Goal: Information Seeking & Learning: Find specific fact

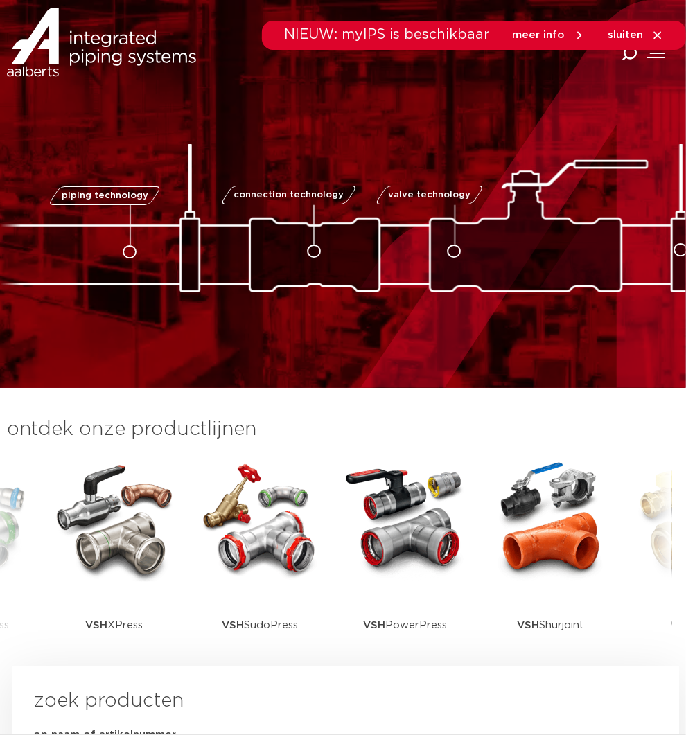
click at [628, 55] on icon "Combined Shape" at bounding box center [629, 54] width 16 height 16
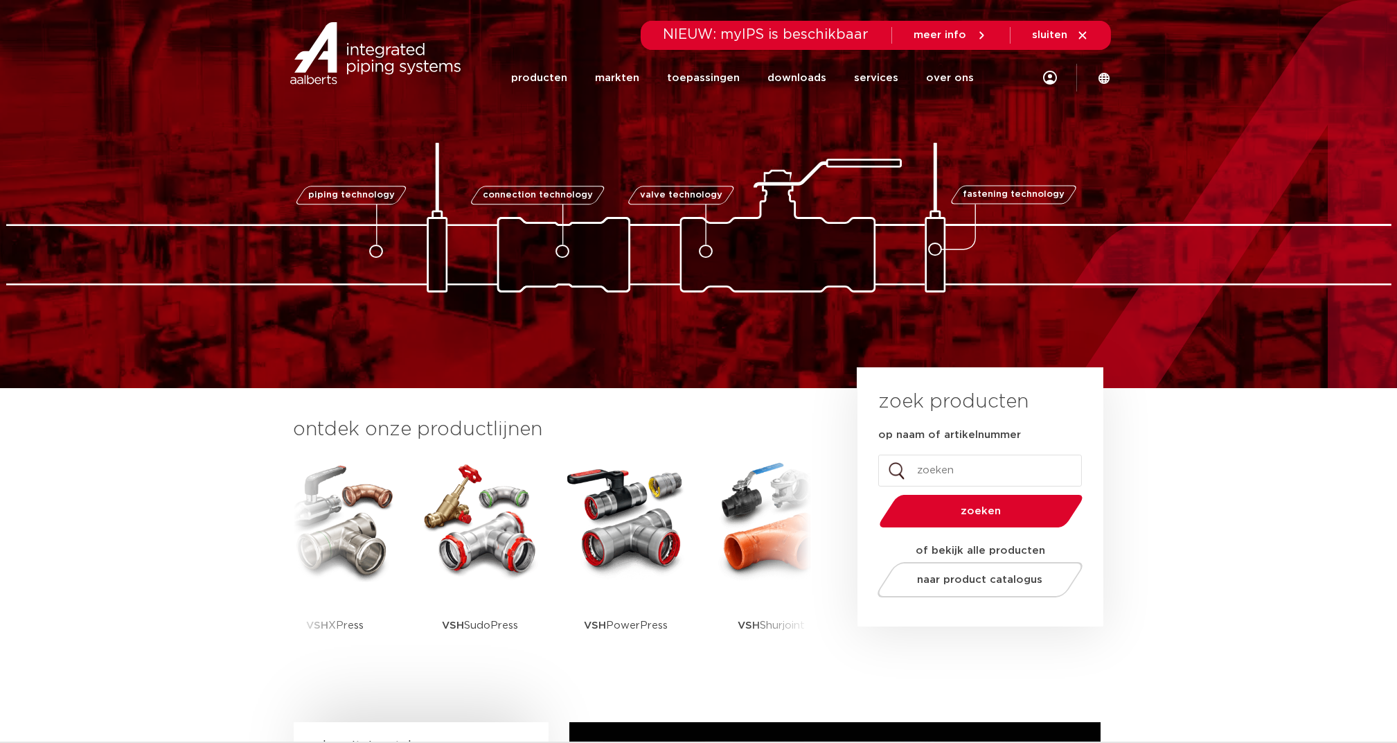
click at [685, 79] on div "Zoeken NIEUW: myIPS is beschikbaar meer info sluiten producten markten toepassi…" at bounding box center [789, 52] width 644 height 105
click at [685, 79] on link "over ons" at bounding box center [950, 77] width 48 height 53
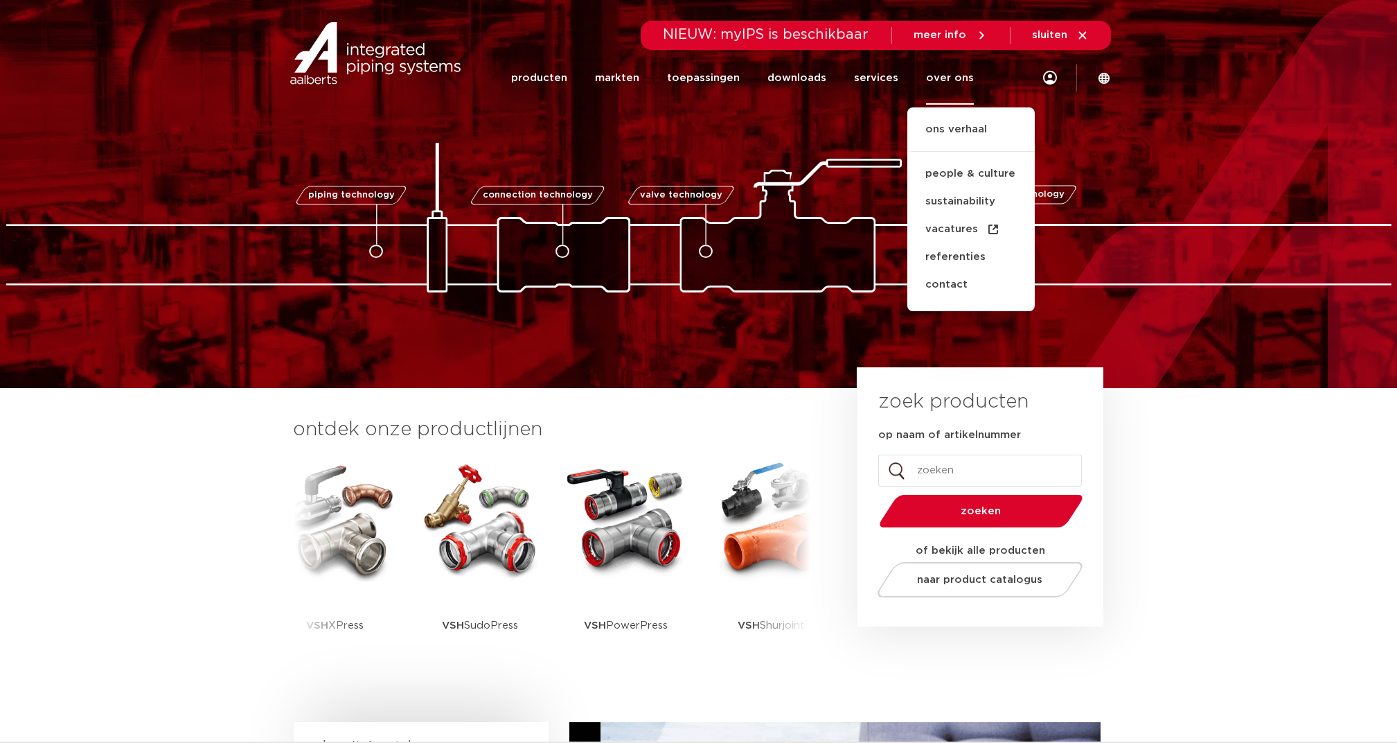
click at [685, 83] on div "Zoeken NIEUW: myIPS is beschikbaar meer info sluiten producten markten toepassi…" at bounding box center [789, 52] width 644 height 105
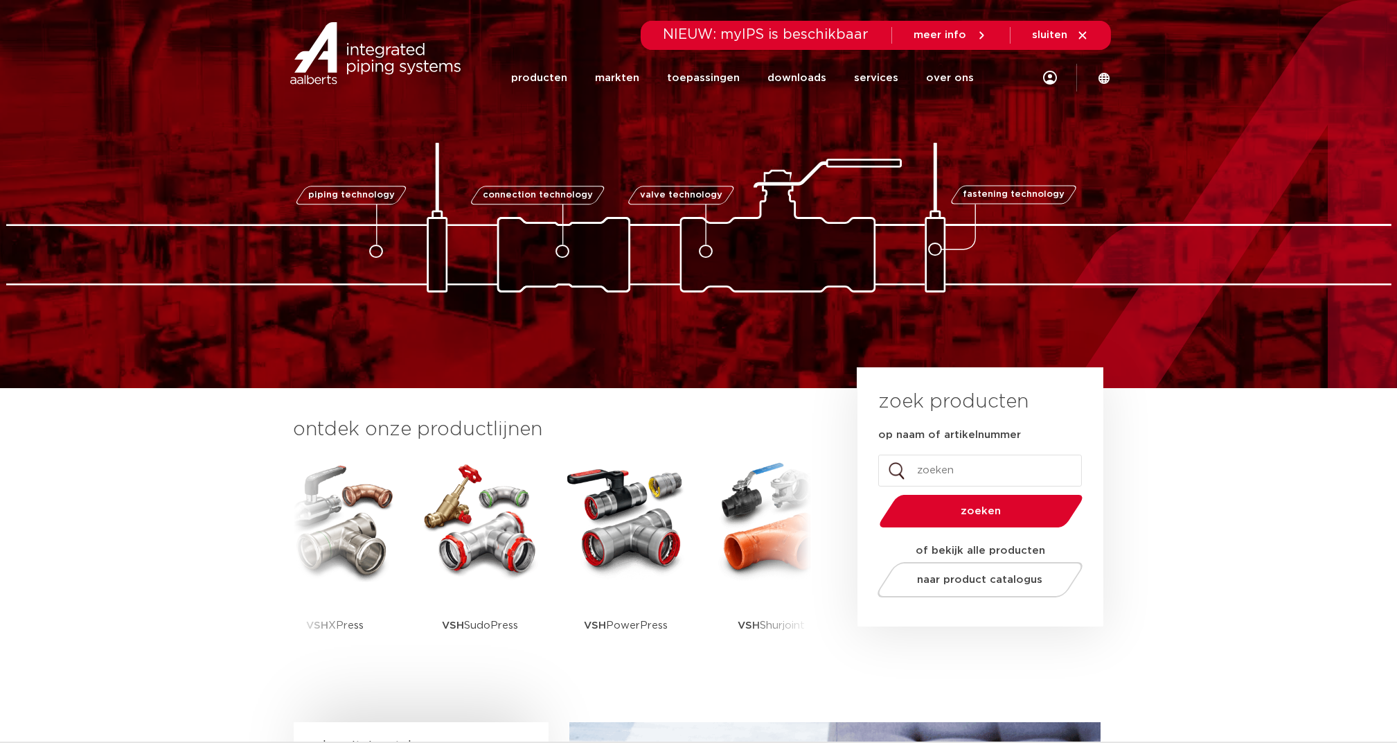
drag, startPoint x: 1048, startPoint y: 40, endPoint x: 1039, endPoint y: 40, distance: 9.7
click at [685, 39] on span "sluiten" at bounding box center [1050, 35] width 35 height 10
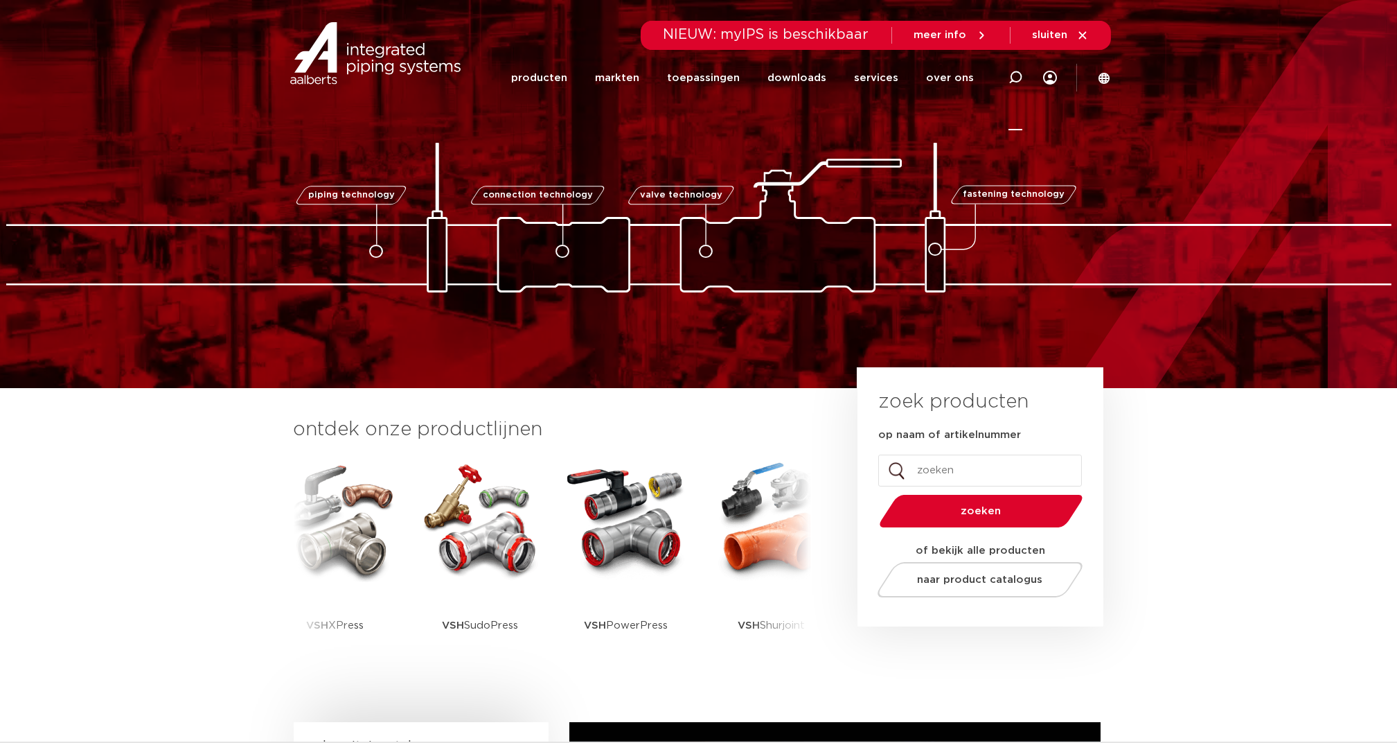
click at [1021, 78] on icon at bounding box center [1016, 78] width 14 height 14
type input "7270"
click button "Zoeken" at bounding box center [0, 0] width 0 height 0
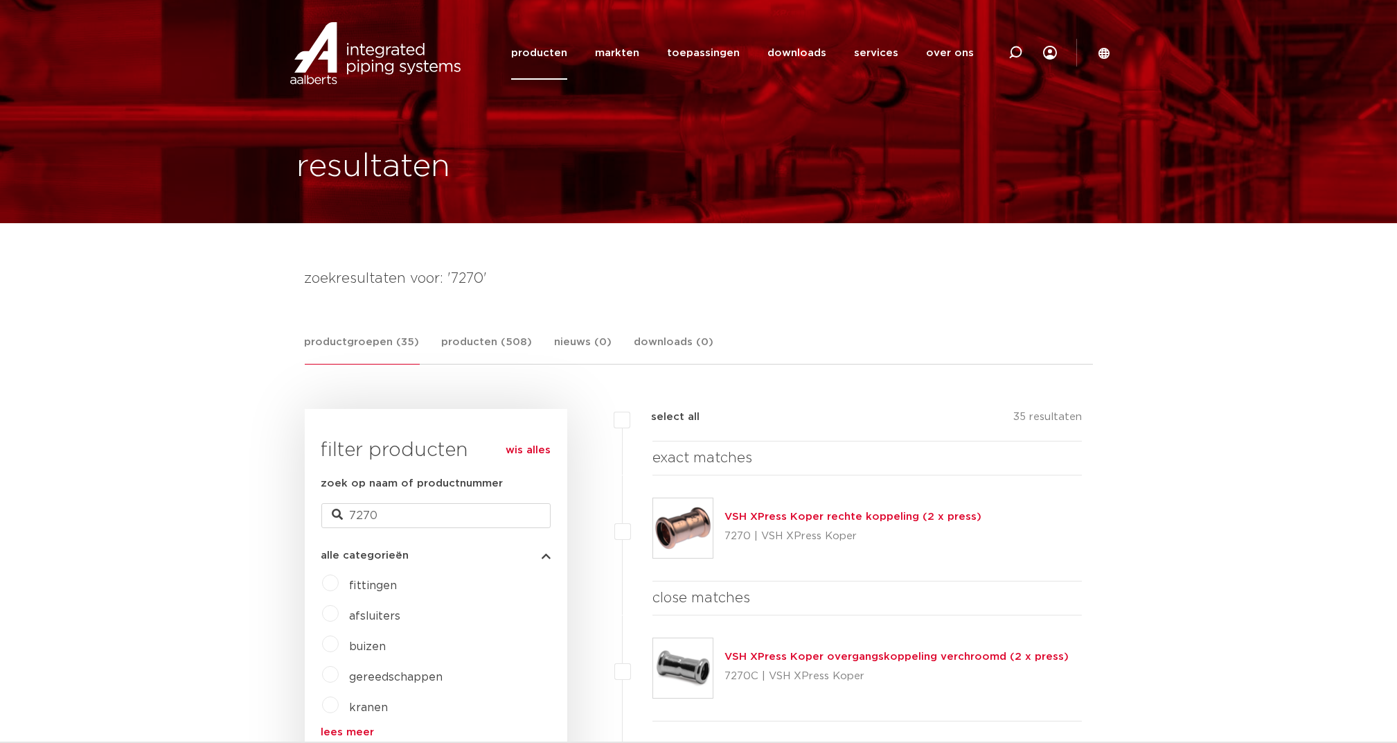
click at [796, 515] on link "VSH XPress Koper rechte koppeling (2 x press)" at bounding box center [853, 516] width 257 height 10
click at [357, 336] on link "productgroepen (35)" at bounding box center [362, 349] width 115 height 30
click at [560, 53] on link "producten" at bounding box center [539, 52] width 56 height 53
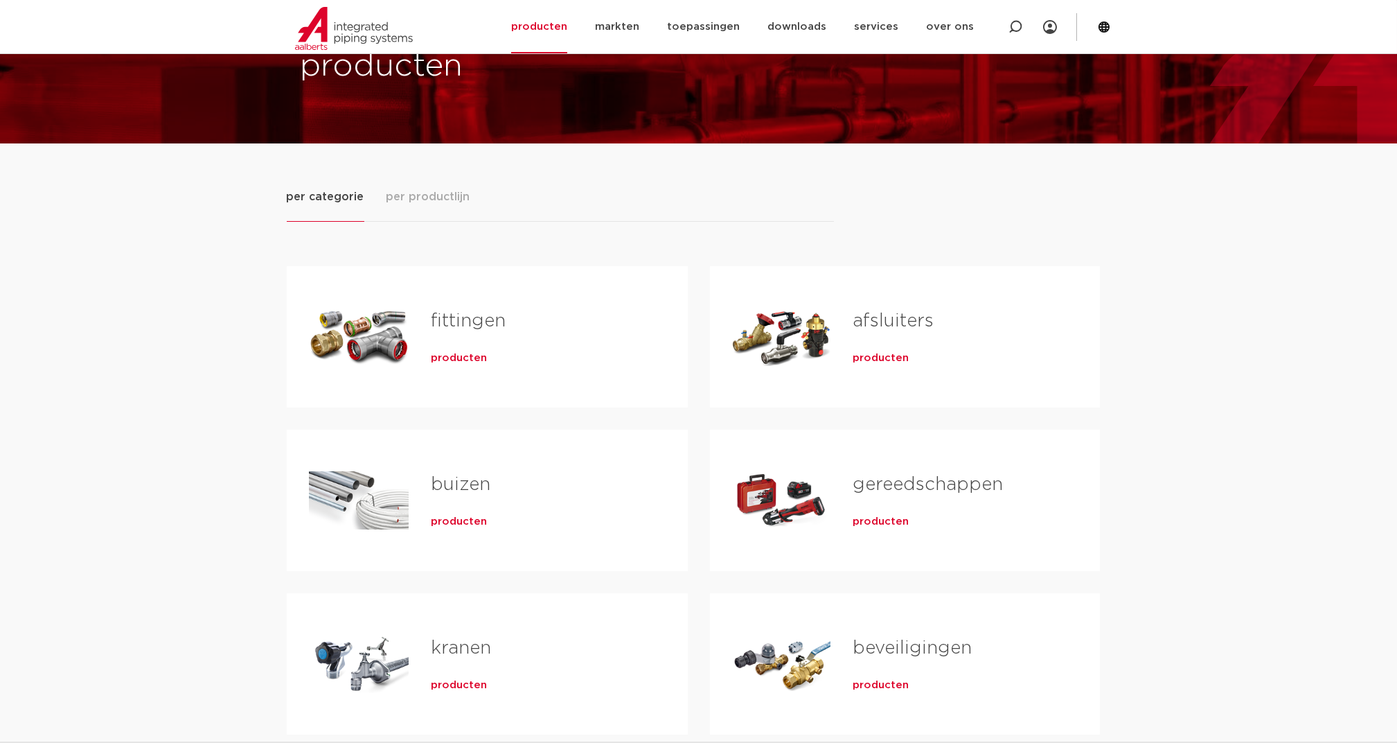
scroll to position [92, 0]
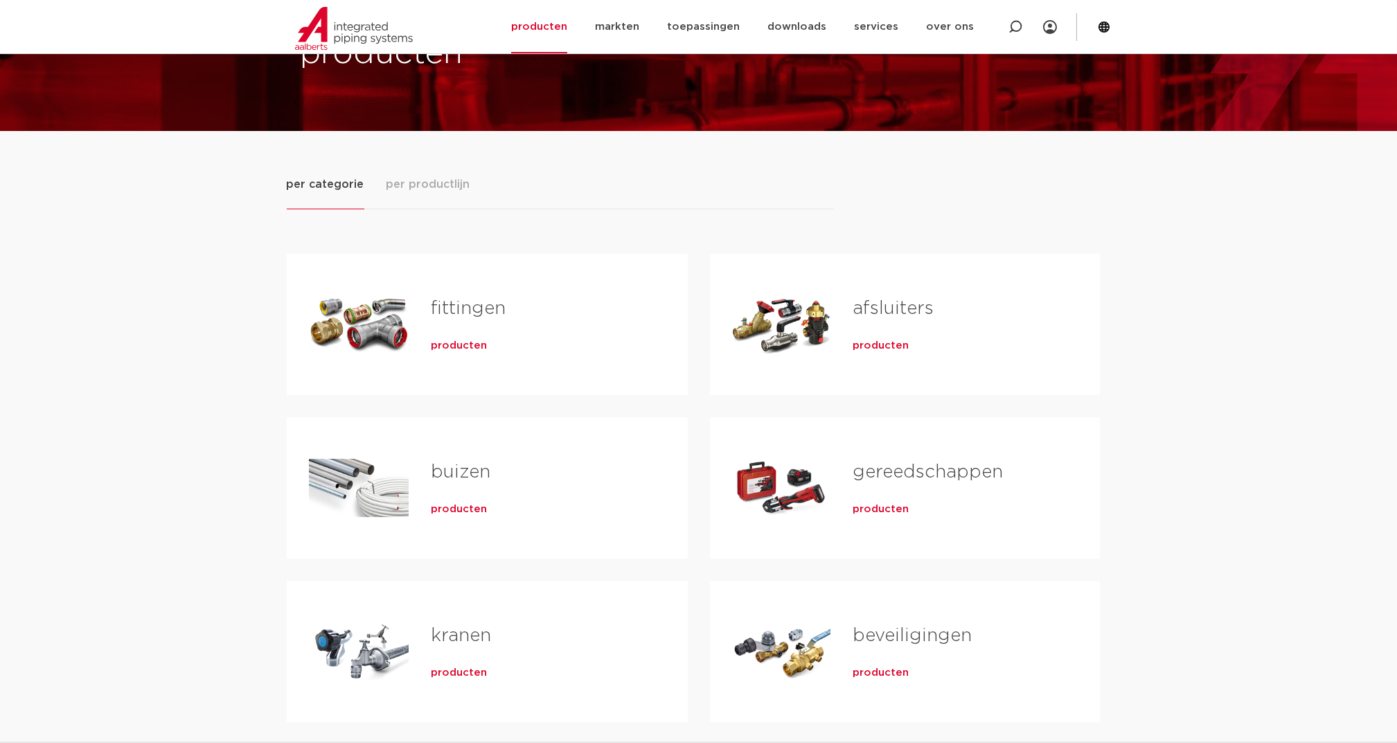
click at [463, 346] on span "producten" at bounding box center [459, 346] width 56 height 14
click at [418, 182] on span "per productlijn" at bounding box center [429, 184] width 84 height 17
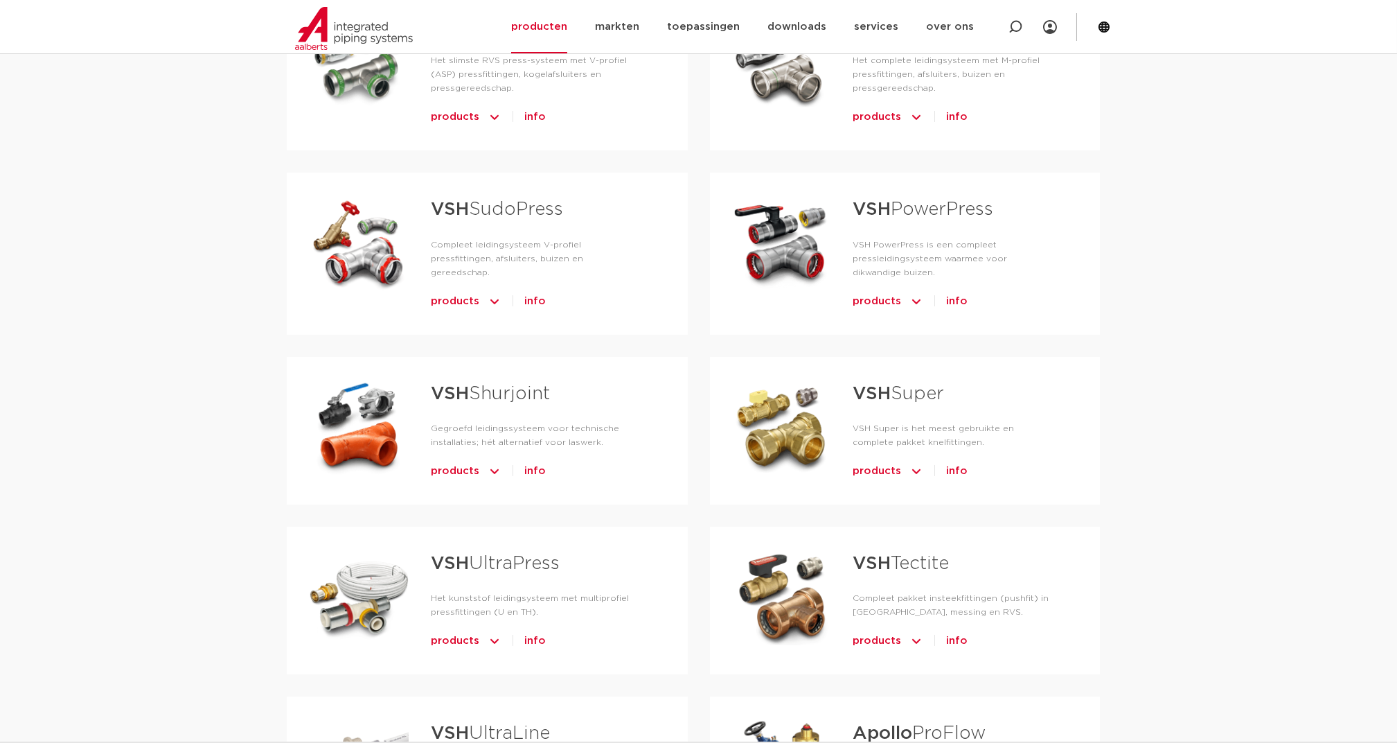
scroll to position [369, 0]
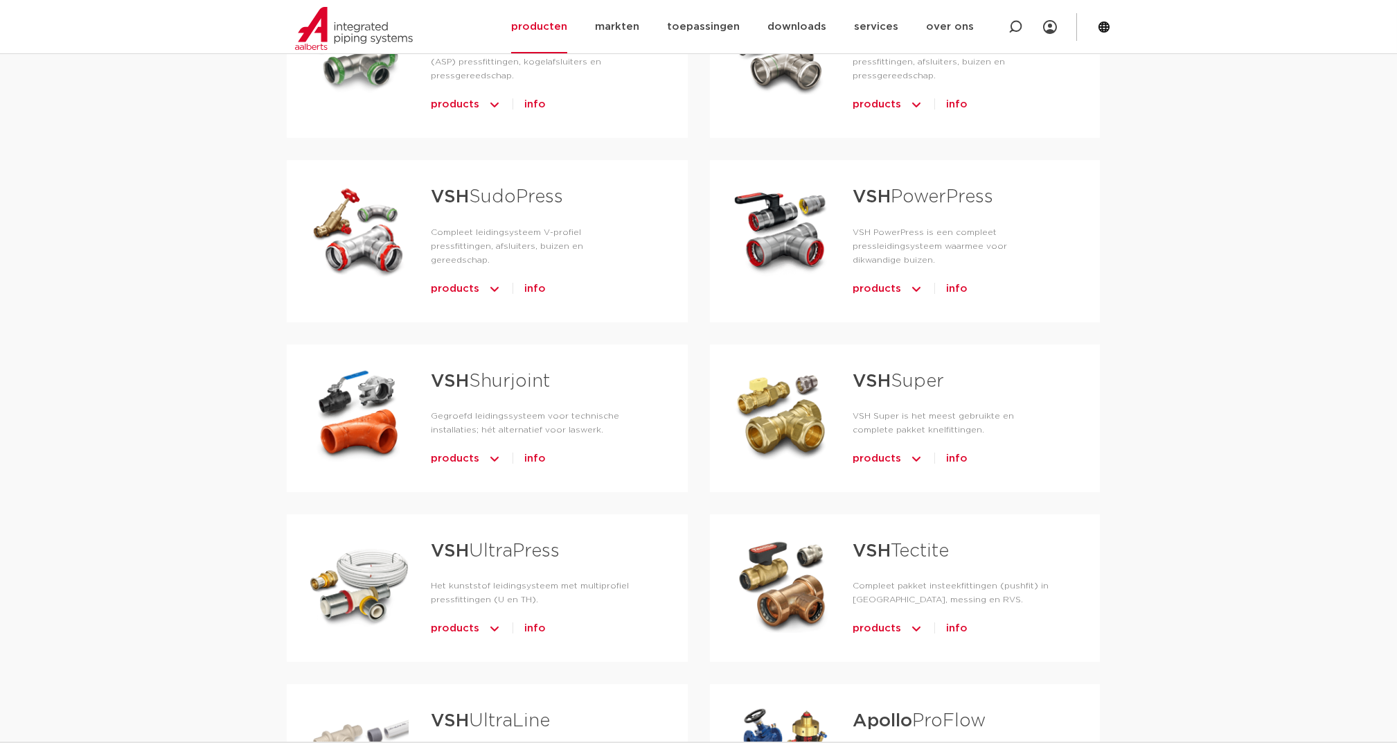
click at [888, 452] on span "products" at bounding box center [877, 459] width 48 height 22
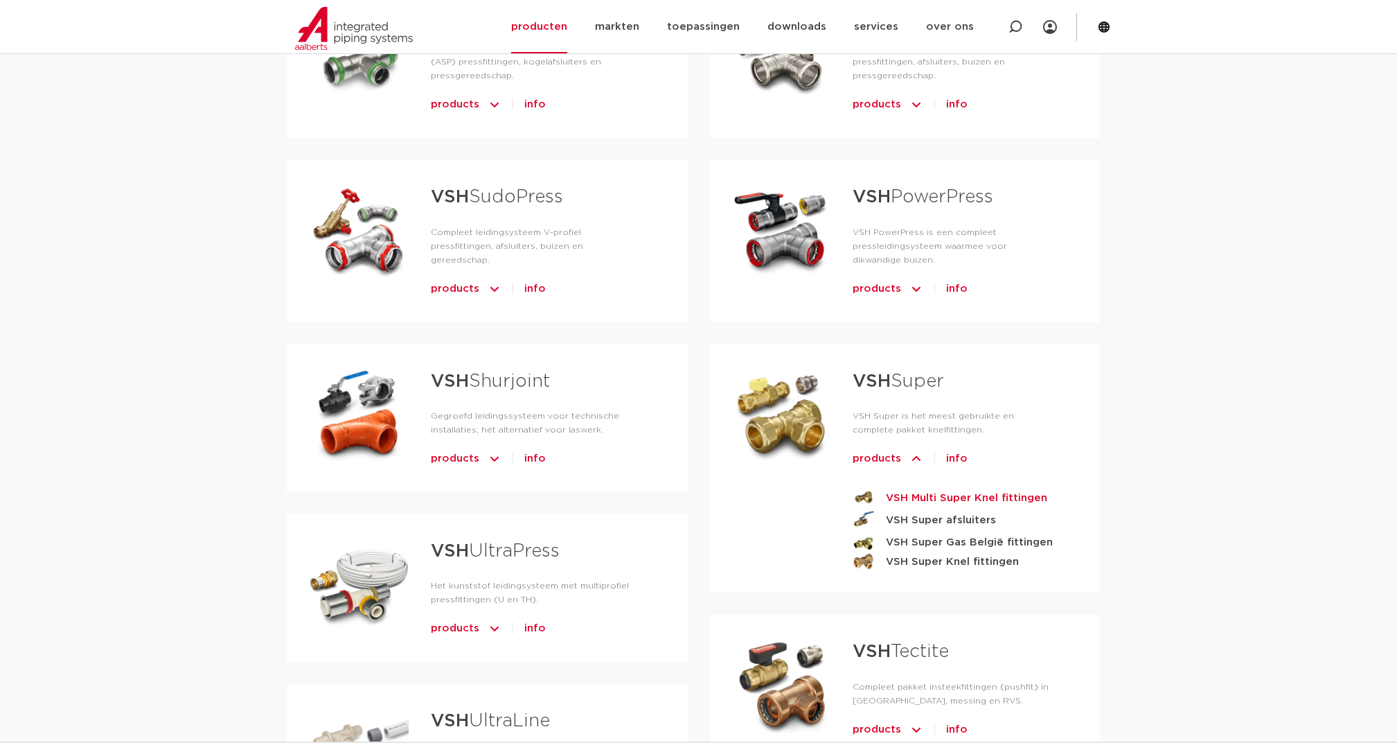
click at [933, 494] on strong "VSH Multi Super Knel fittingen" at bounding box center [966, 497] width 161 height 17
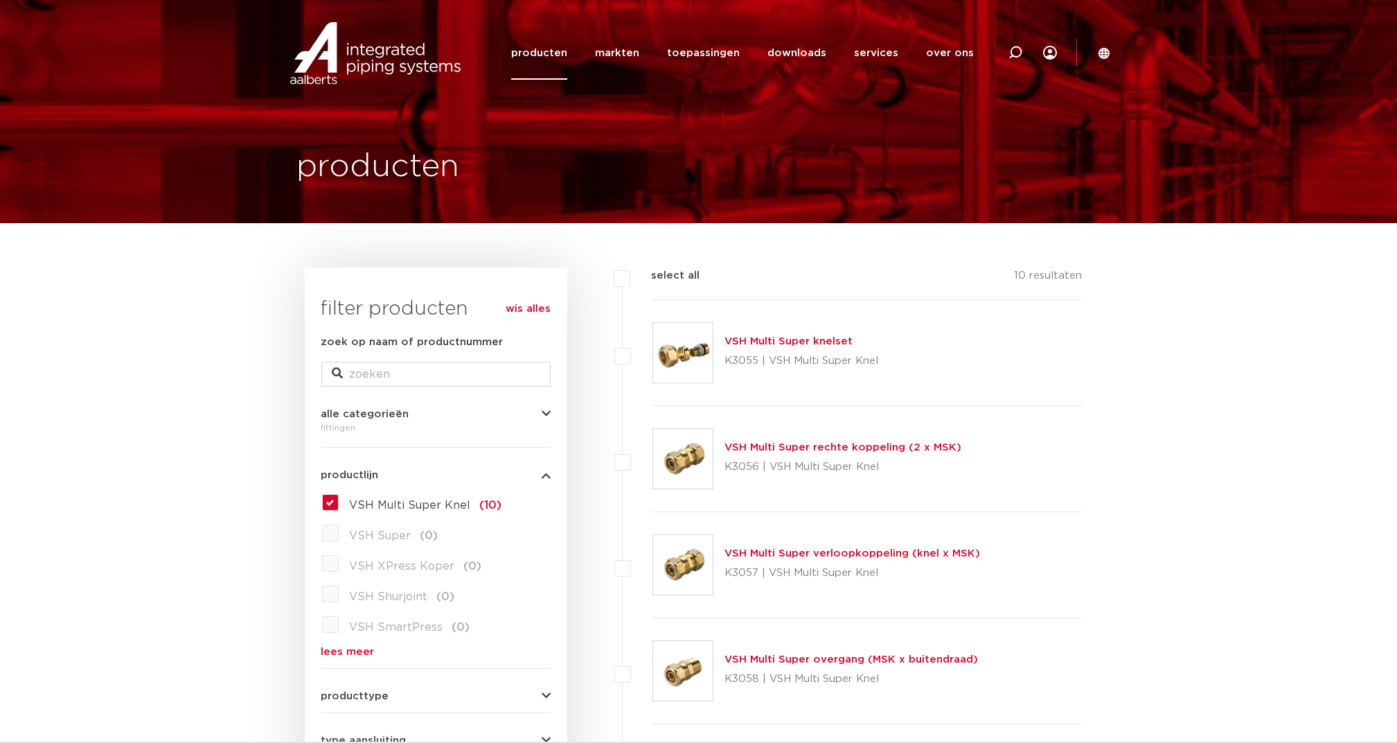
click at [339, 503] on label "VSH Multi Super Knel (10)" at bounding box center [421, 502] width 164 height 22
click at [0, 0] on input "VSH Multi Super Knel (10)" at bounding box center [0, 0] width 0 height 0
click at [339, 497] on label "VSH Multi Super Knel (10)" at bounding box center [421, 502] width 164 height 22
click at [0, 0] on input "VSH Multi Super Knel (10)" at bounding box center [0, 0] width 0 height 0
type input "rechte koppeling"
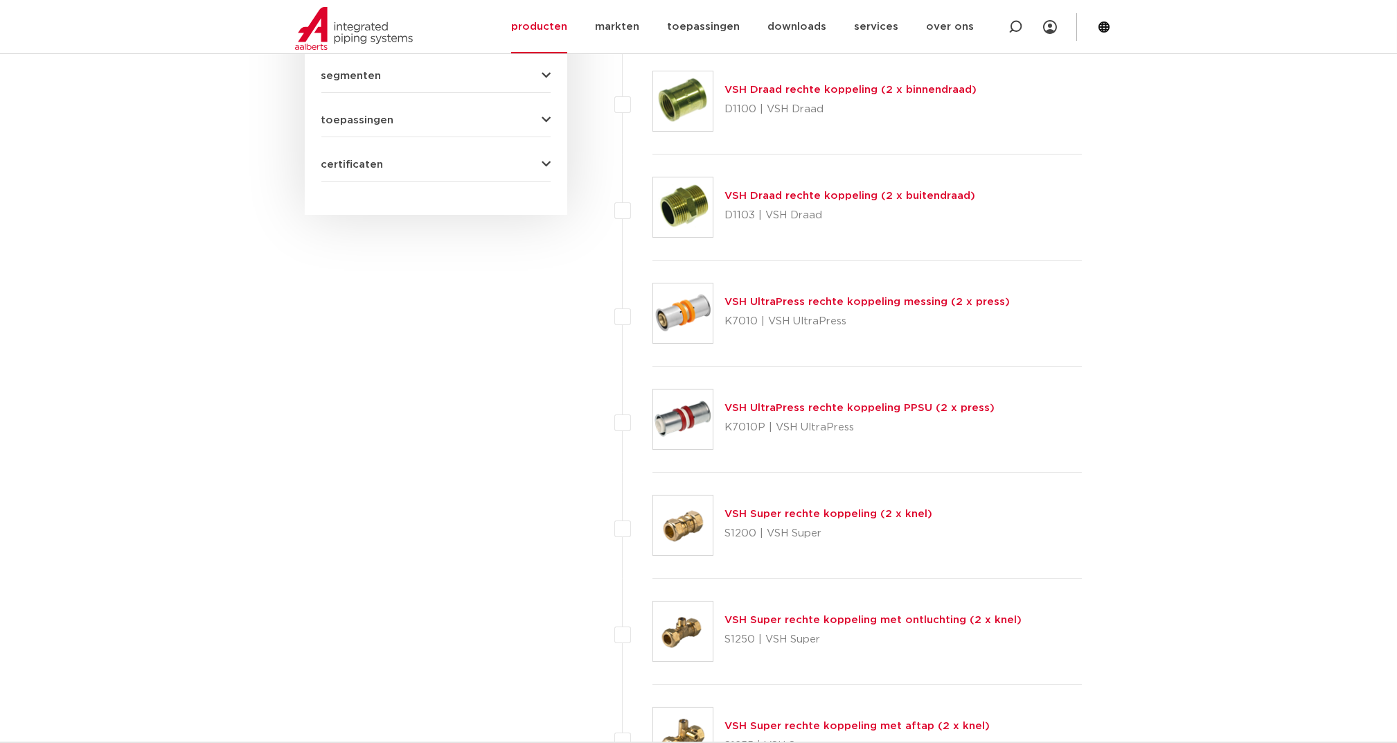
scroll to position [1016, 0]
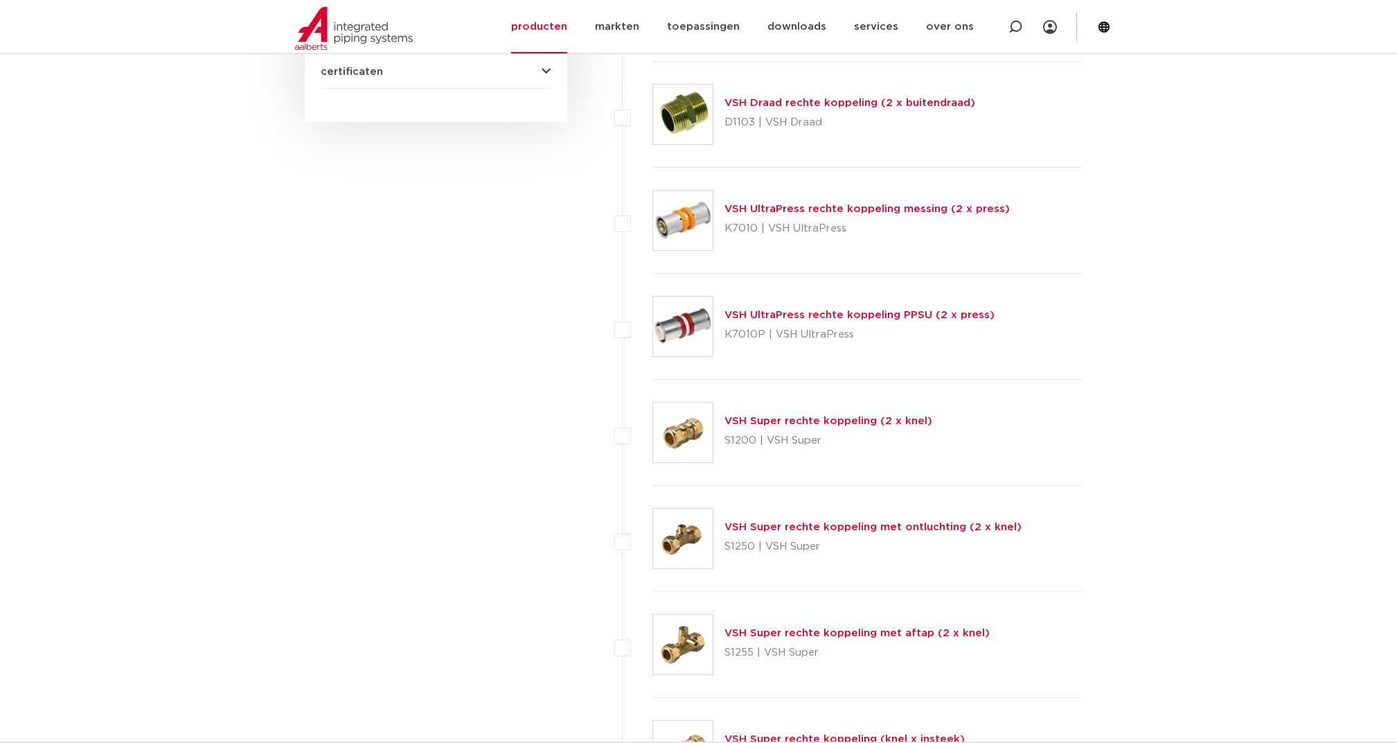
click at [813, 416] on link "VSH Super rechte koppeling (2 x knel)" at bounding box center [829, 421] width 208 height 10
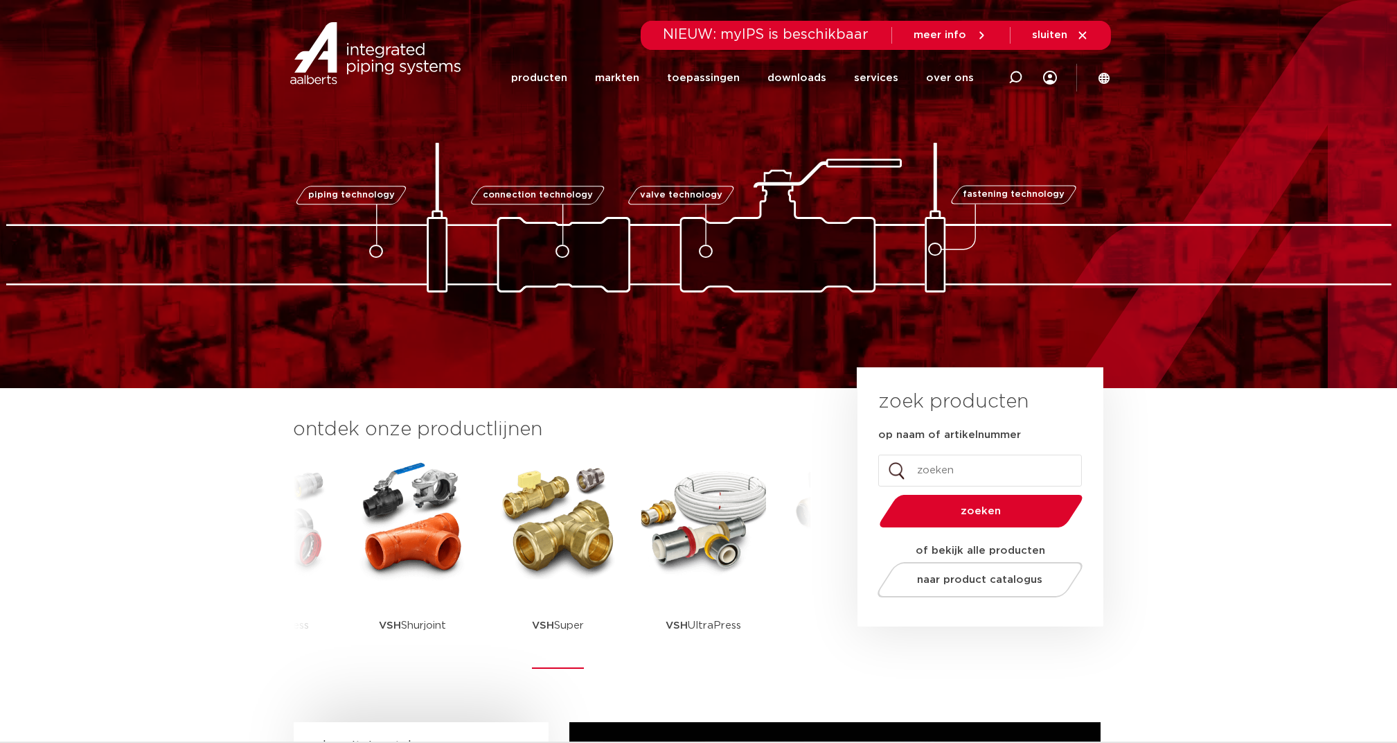
click at [589, 562] on img at bounding box center [558, 519] width 125 height 125
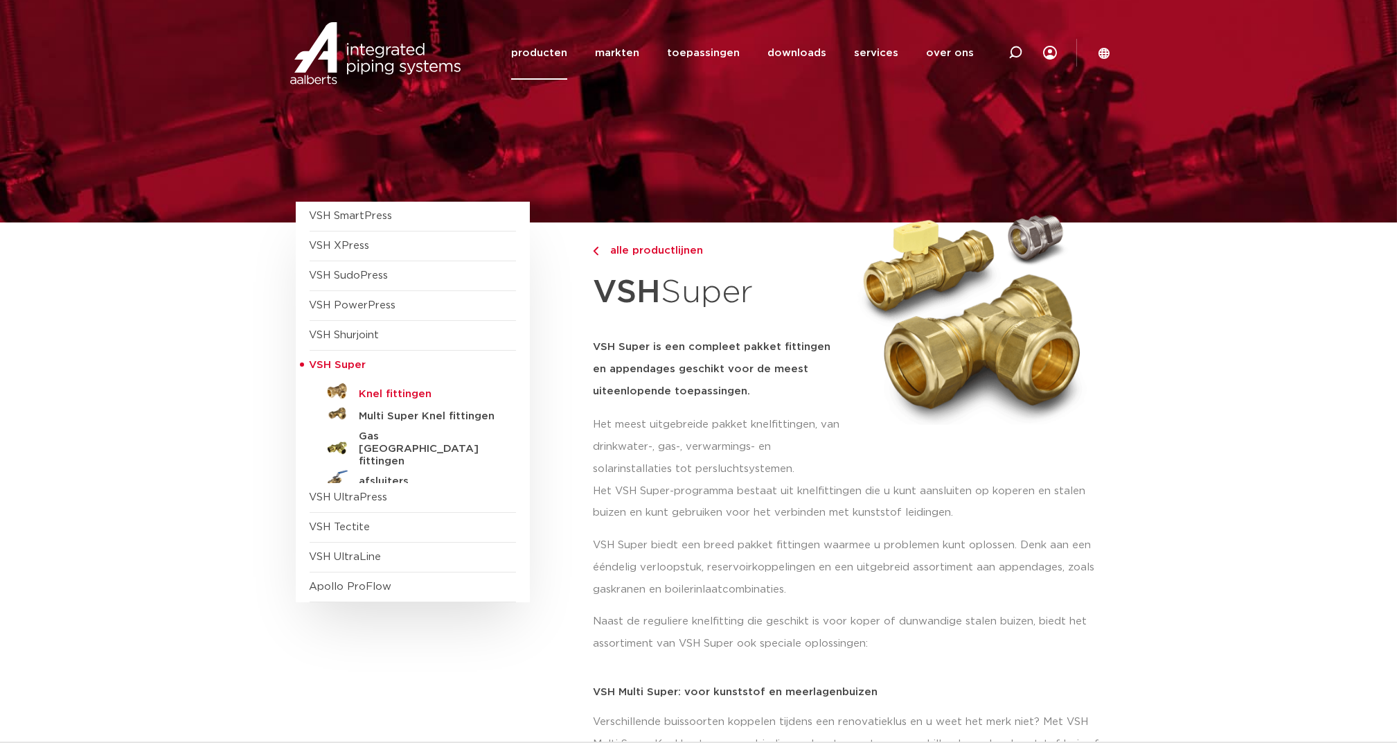
click at [391, 388] on h5 "Knel fittingen" at bounding box center [428, 394] width 137 height 12
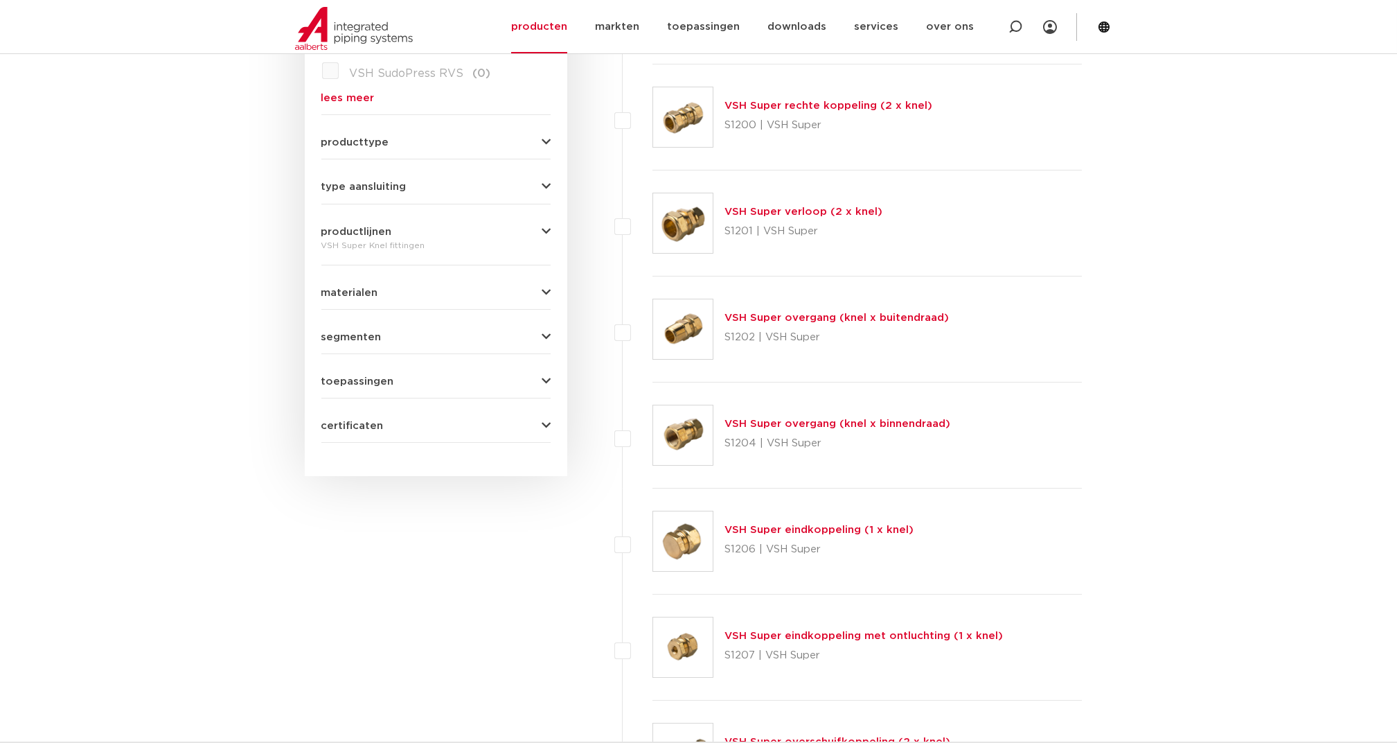
scroll to position [461, 0]
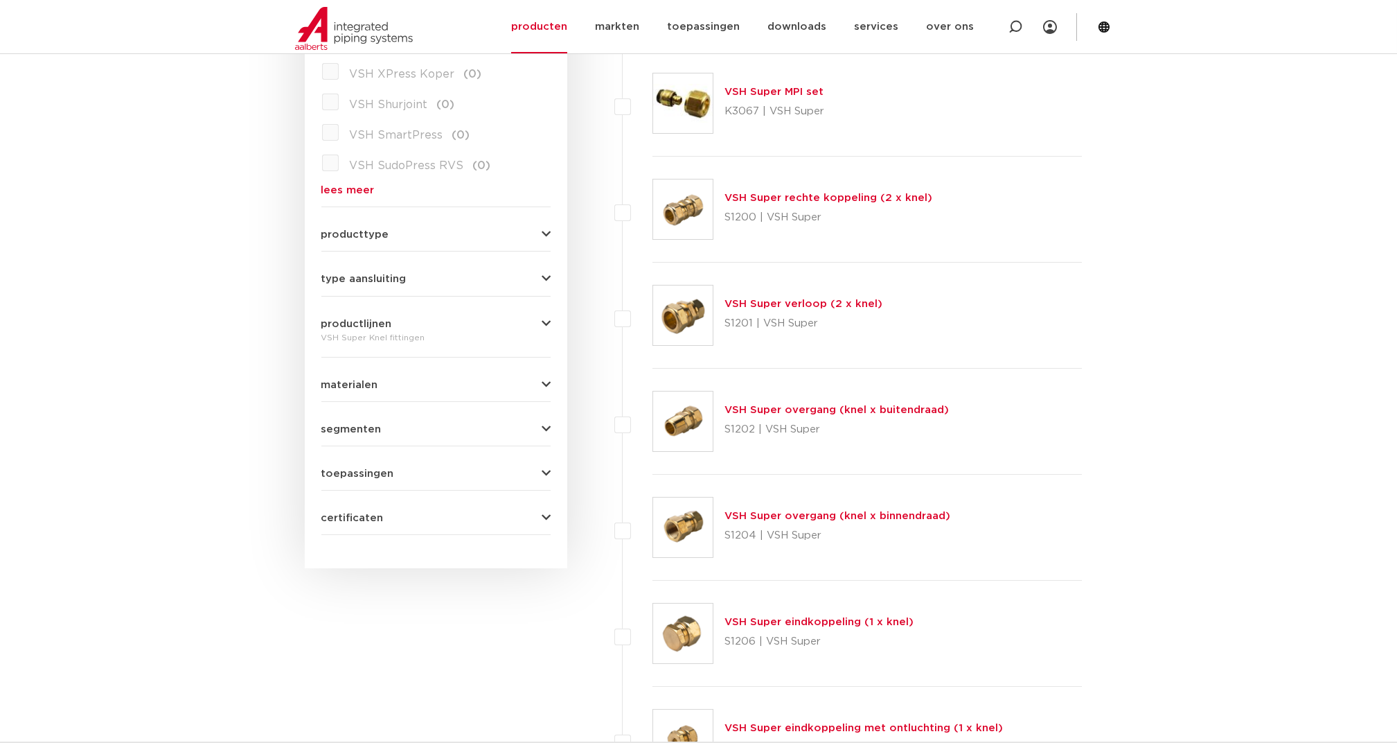
click at [383, 279] on span "type aansluiting" at bounding box center [363, 279] width 85 height 10
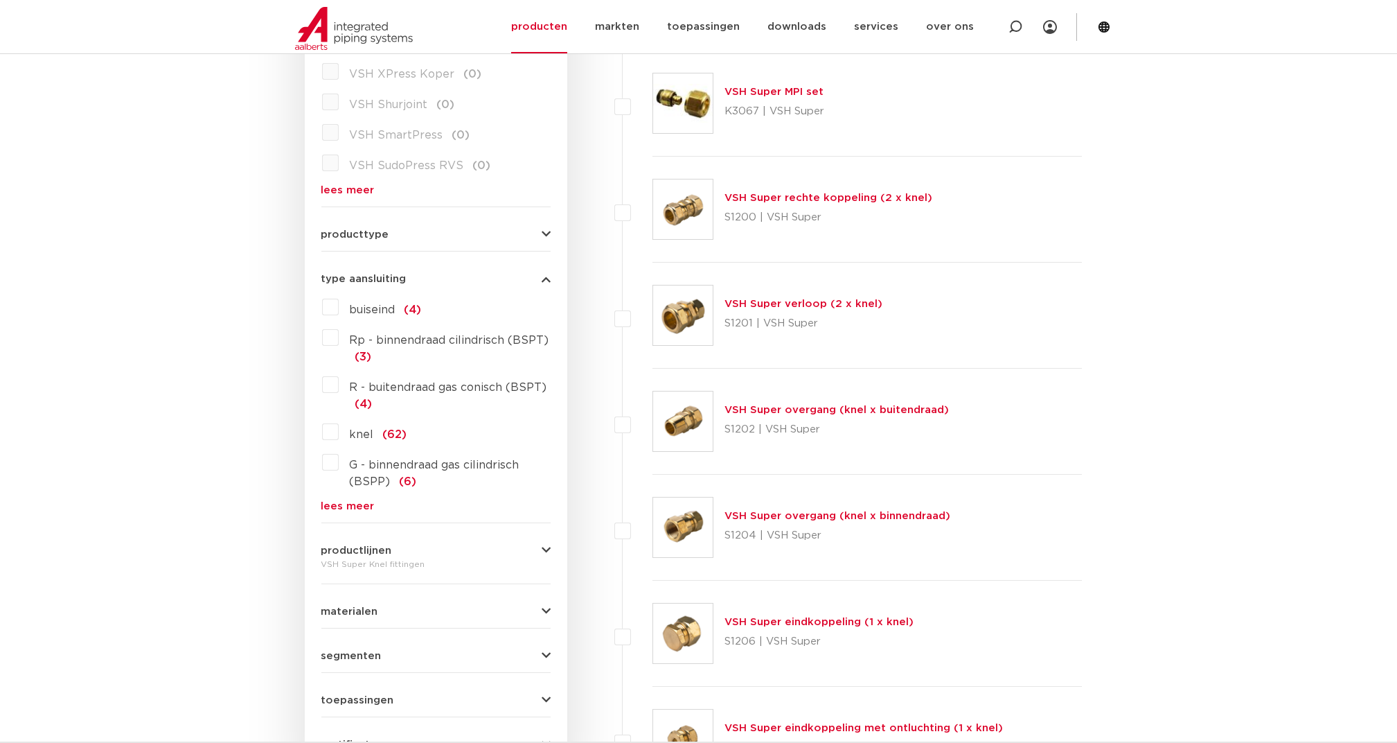
click at [401, 461] on span "G - binnendraad gas cilindrisch (BSPP)" at bounding box center [435, 473] width 170 height 28
click at [0, 0] on input "G - binnendraad gas cilindrisch (BSPP) (6)" at bounding box center [0, 0] width 0 height 0
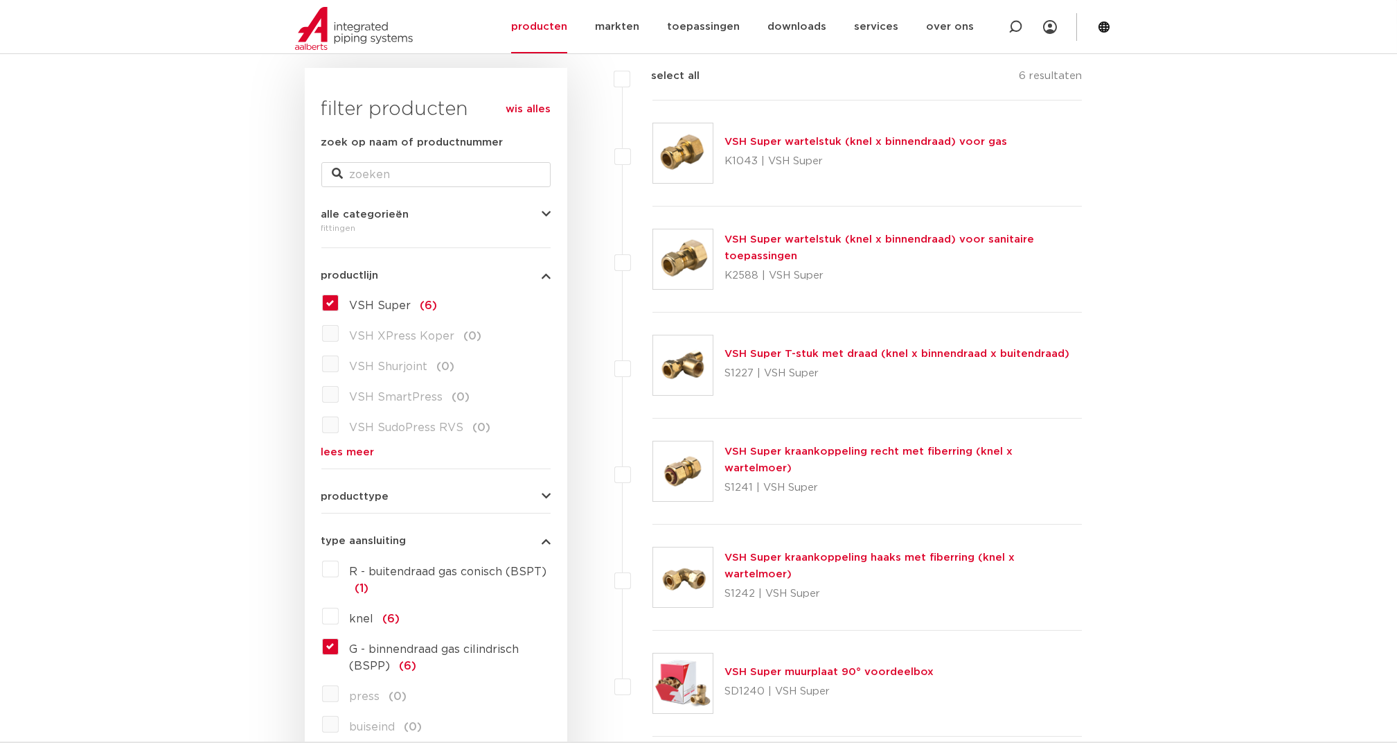
scroll to position [184, 0]
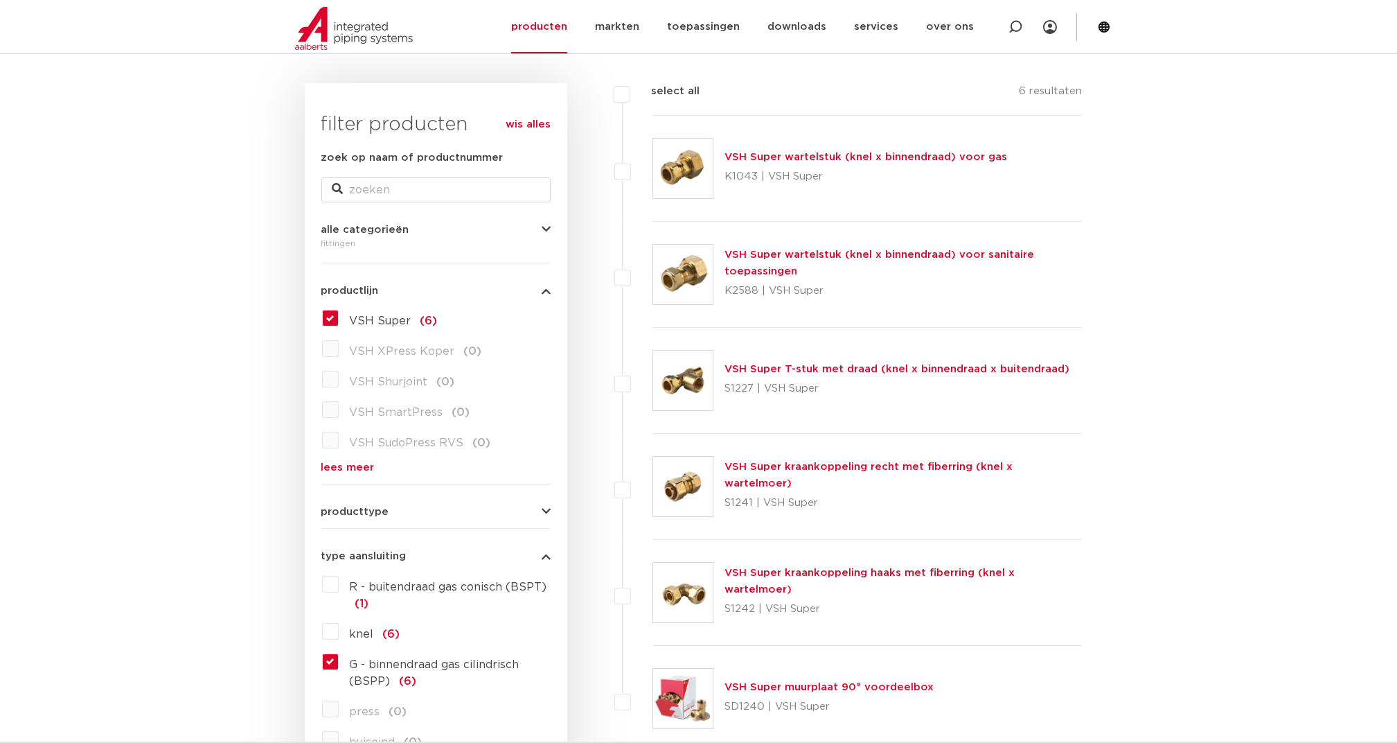
click at [339, 660] on label "G - binnendraad gas cilindrisch (BSPP) (6)" at bounding box center [445, 670] width 212 height 39
click at [0, 0] on input "G - binnendraad gas cilindrisch (BSPP) (6)" at bounding box center [0, 0] width 0 height 0
